Goal: Transaction & Acquisition: Purchase product/service

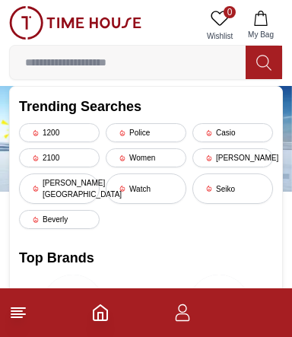
click at [68, 56] on input at bounding box center [128, 62] width 236 height 30
click at [73, 42] on link at bounding box center [75, 25] width 132 height 39
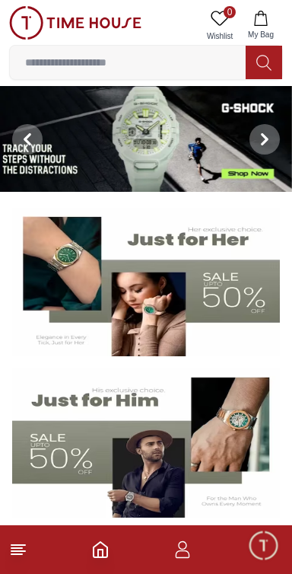
click at [37, 336] on footer at bounding box center [146, 549] width 292 height 49
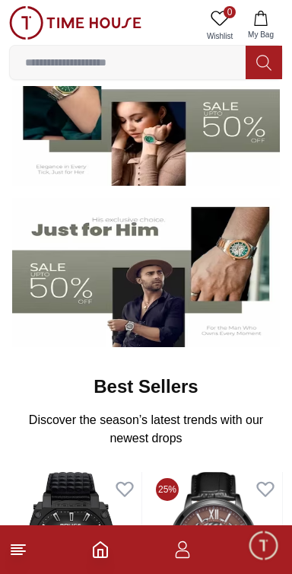
scroll to position [177, 0]
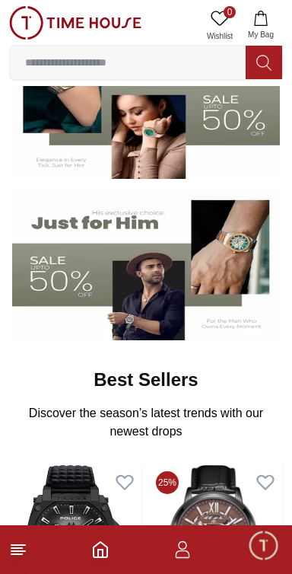
click at [62, 268] on img at bounding box center [146, 265] width 268 height 149
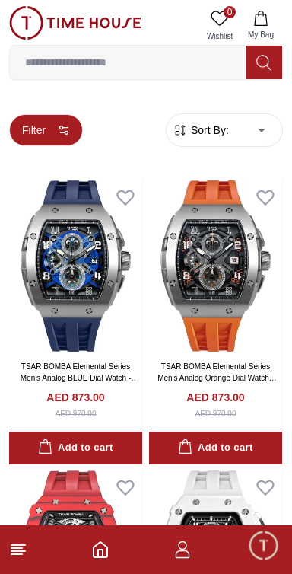
click at [33, 117] on button "Filter" at bounding box center [46, 130] width 74 height 32
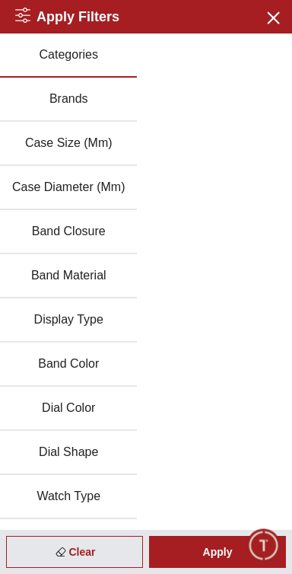
scroll to position [10, 0]
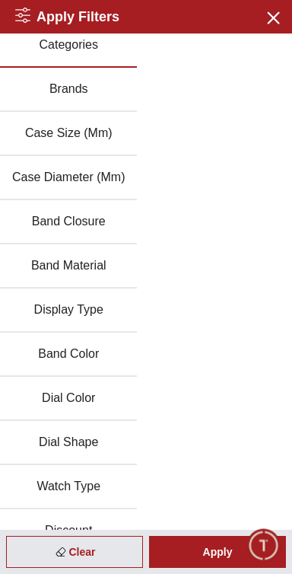
click at [57, 336] on button "Dial Color" at bounding box center [68, 399] width 137 height 44
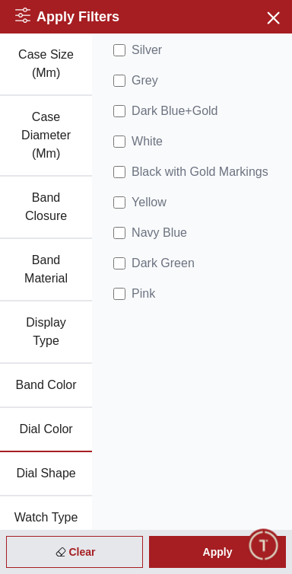
scroll to position [92, 0]
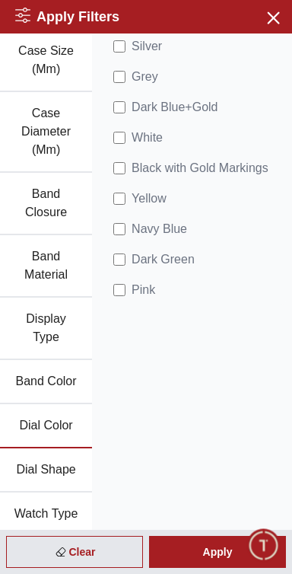
click at [49, 238] on button "Band Material" at bounding box center [46, 266] width 92 height 62
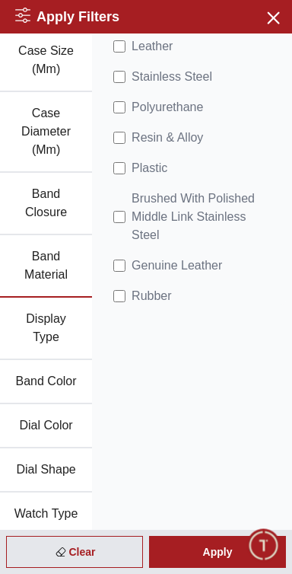
click at [31, 209] on button "Band Closure" at bounding box center [46, 204] width 92 height 62
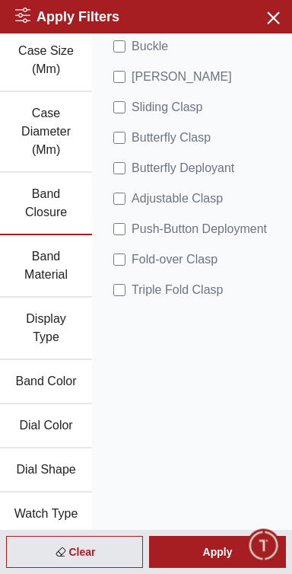
click at [43, 304] on button "Display Type" at bounding box center [46, 328] width 92 height 62
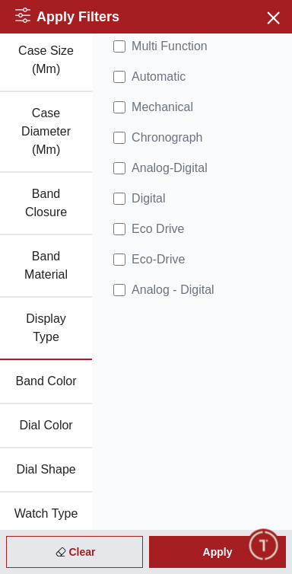
click at [43, 263] on button "Band Material" at bounding box center [46, 266] width 92 height 62
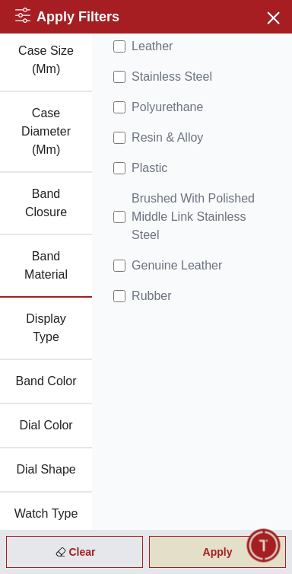
click at [204, 336] on div "Apply" at bounding box center [217, 552] width 137 height 32
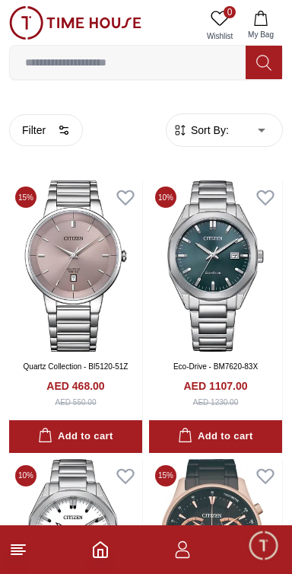
click at [84, 56] on input at bounding box center [128, 62] width 236 height 30
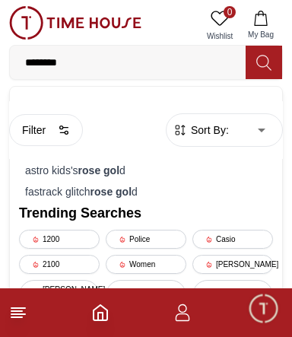
type input "*********"
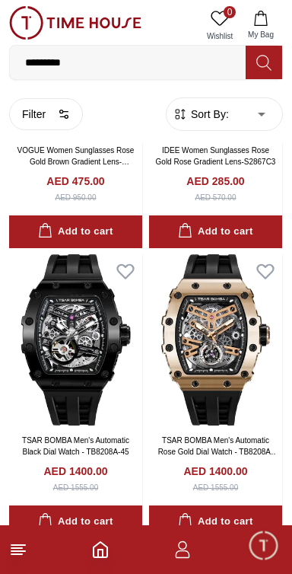
scroll to position [501, 0]
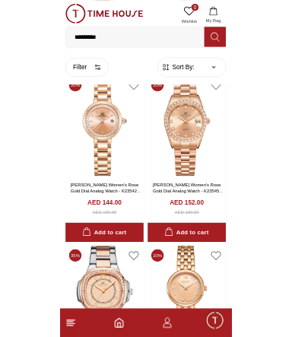
scroll to position [7308, 0]
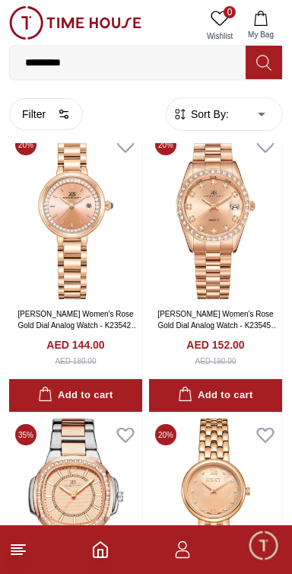
click at [100, 60] on input "*********" at bounding box center [128, 62] width 236 height 30
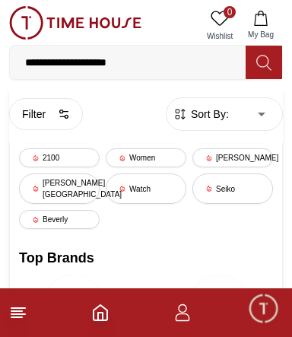
type input "**********"
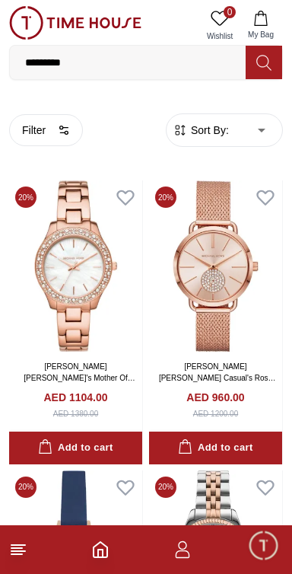
scroll to position [2555, 0]
